Goal: Find specific page/section: Find specific page/section

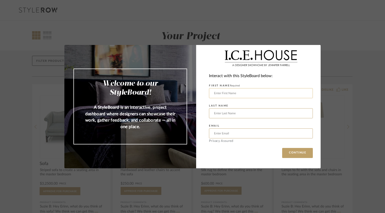
click at [220, 94] on input "text" at bounding box center [261, 93] width 104 height 10
type input "[PERSON_NAME]"
type input "[EMAIL_ADDRESS][DOMAIN_NAME]"
click at [293, 153] on button "CONTINUE" at bounding box center [297, 153] width 31 height 10
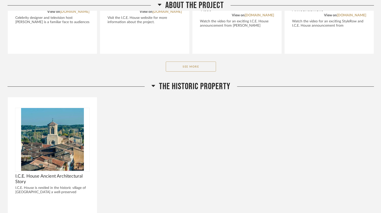
scroll to position [207, 0]
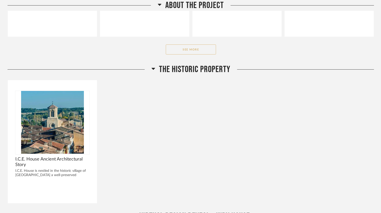
click at [193, 49] on button "See More" at bounding box center [191, 49] width 50 height 10
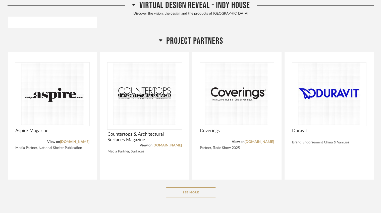
scroll to position [700, 0]
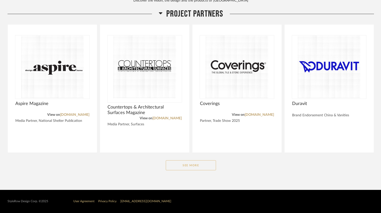
click at [186, 165] on button "See More" at bounding box center [191, 165] width 50 height 10
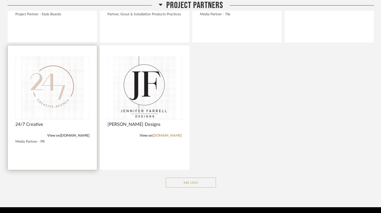
scroll to position [1201, 0]
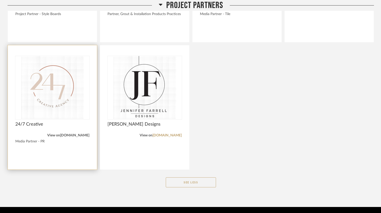
click at [62, 135] on link "[DOMAIN_NAME]" at bounding box center [74, 136] width 29 height 4
